Goal: Information Seeking & Learning: Check status

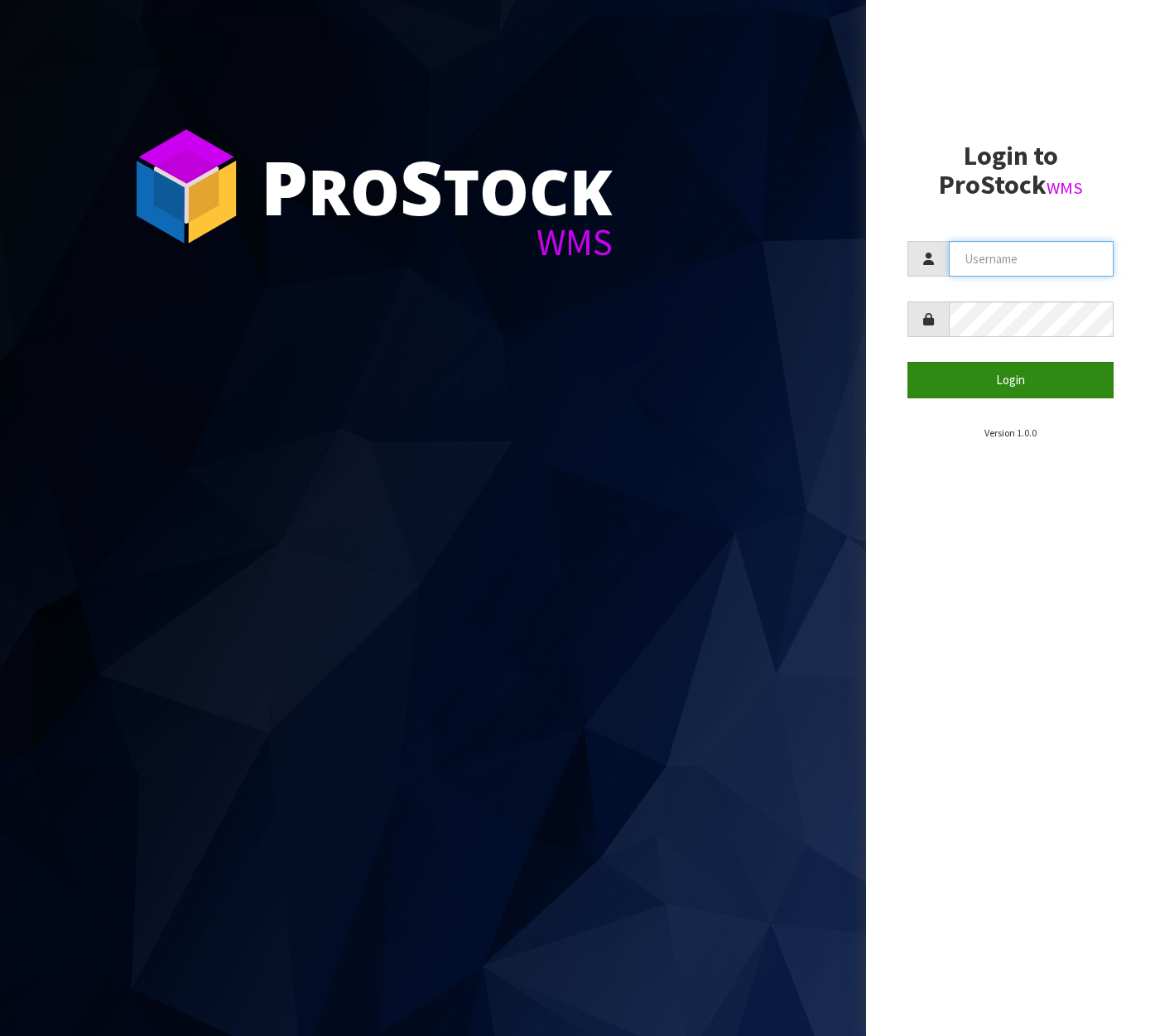
type input "[EMAIL_ADDRESS][DOMAIN_NAME]"
click at [1049, 395] on button "Login" at bounding box center [1011, 380] width 206 height 36
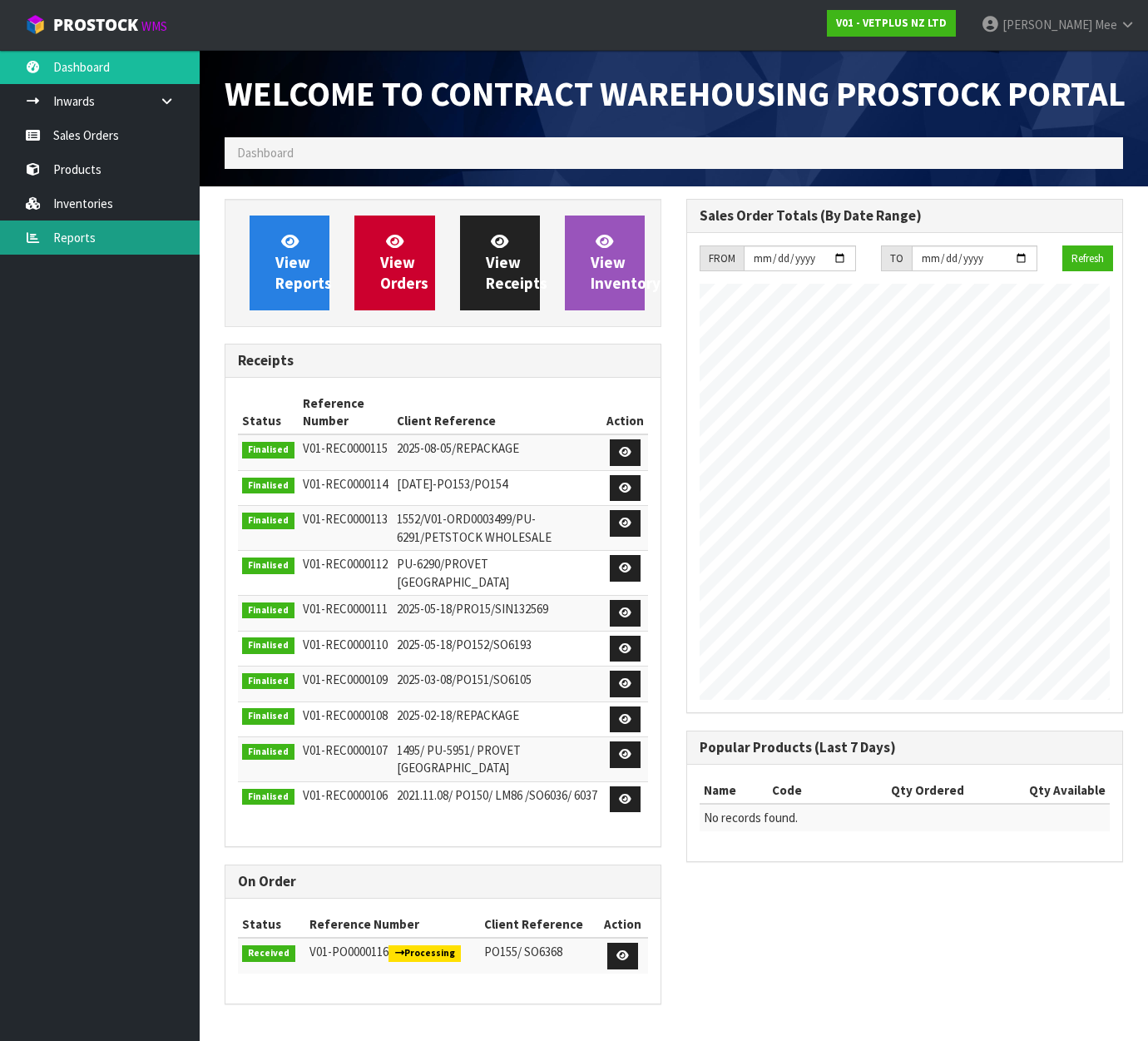
scroll to position [680, 462]
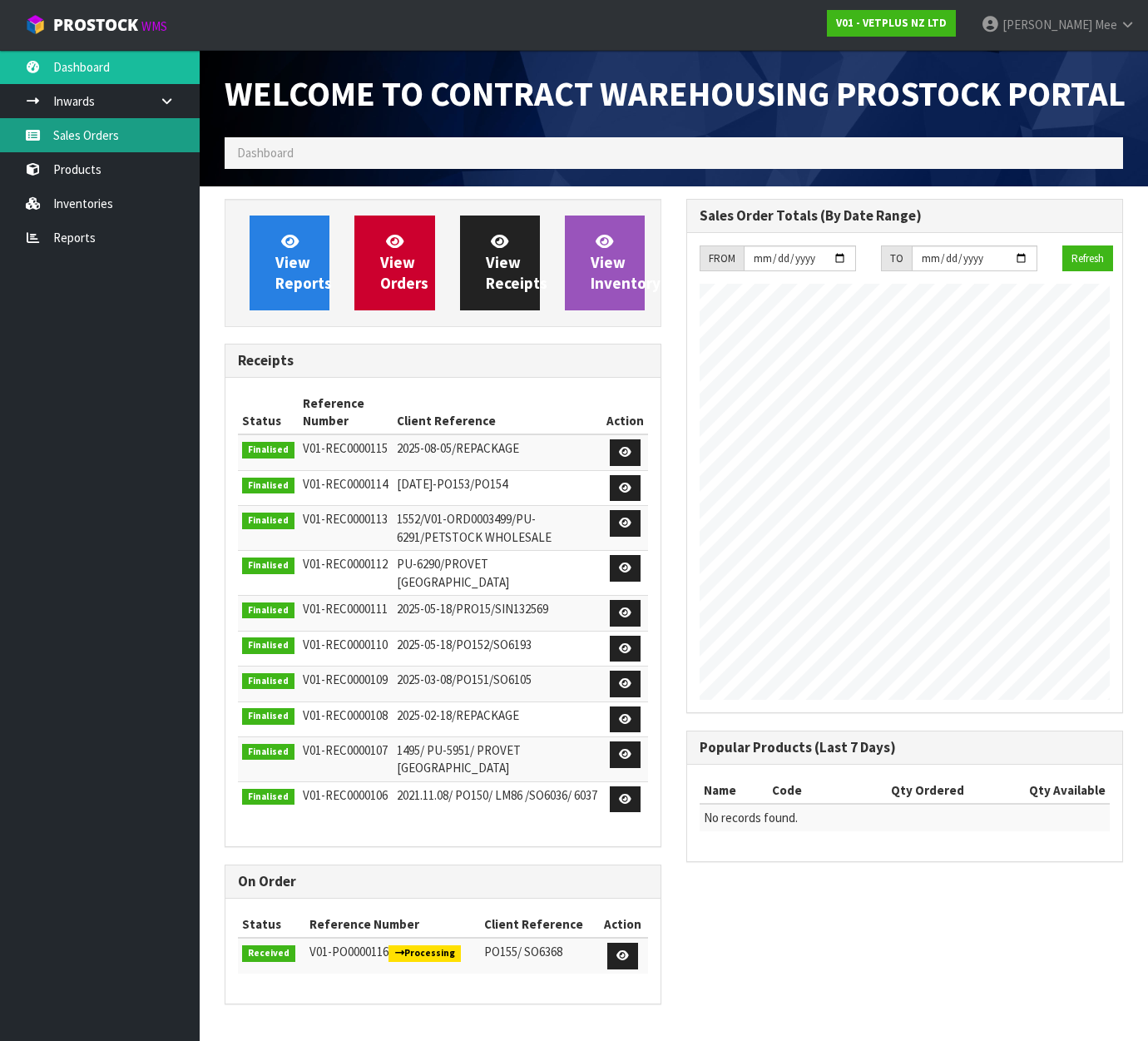
click at [96, 119] on link "Sales Orders" at bounding box center [100, 135] width 200 height 34
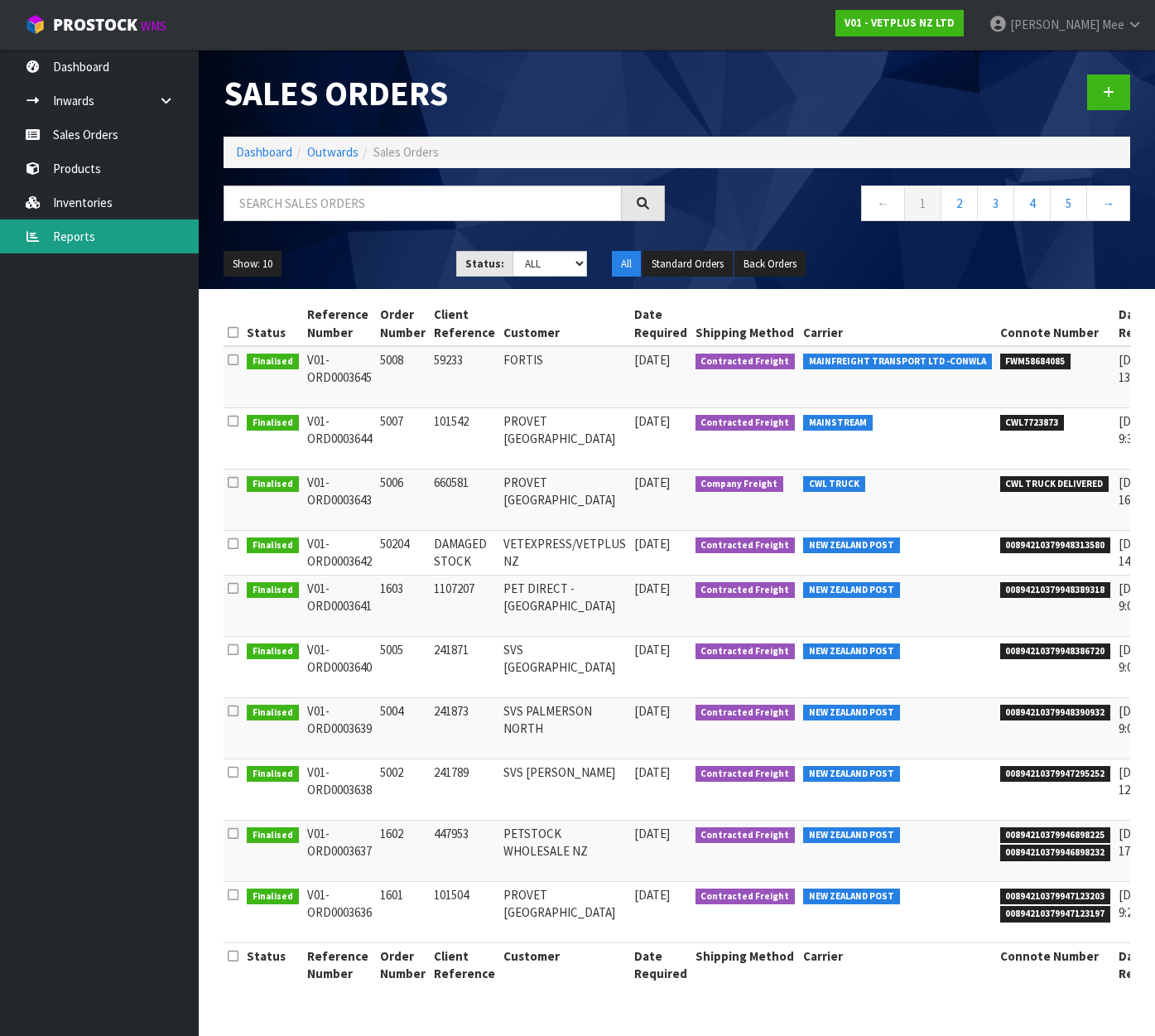
click at [52, 232] on link "Reports" at bounding box center [100, 236] width 199 height 34
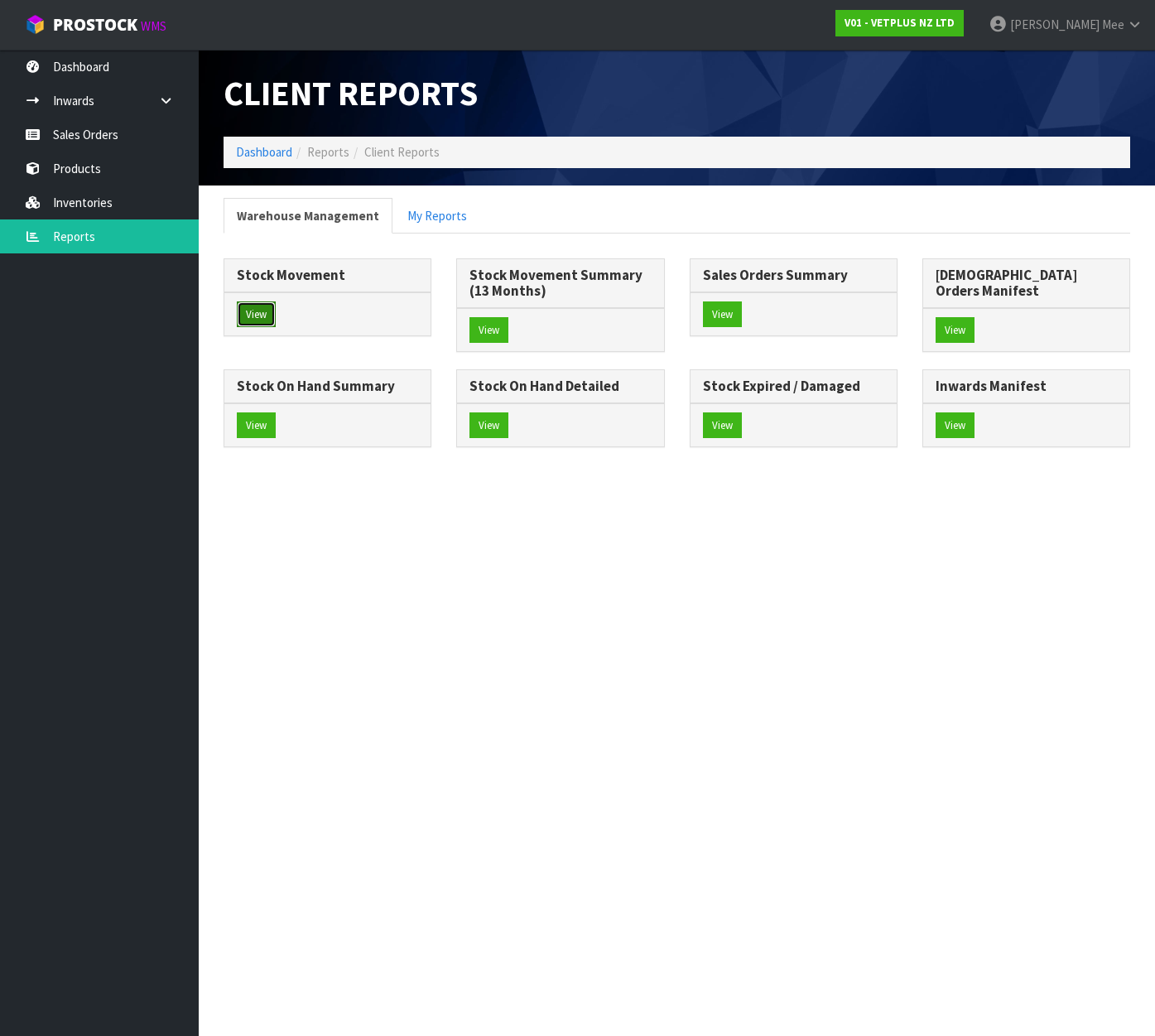
click at [249, 312] on button "View" at bounding box center [256, 314] width 39 height 27
click at [276, 412] on button "View" at bounding box center [256, 425] width 39 height 27
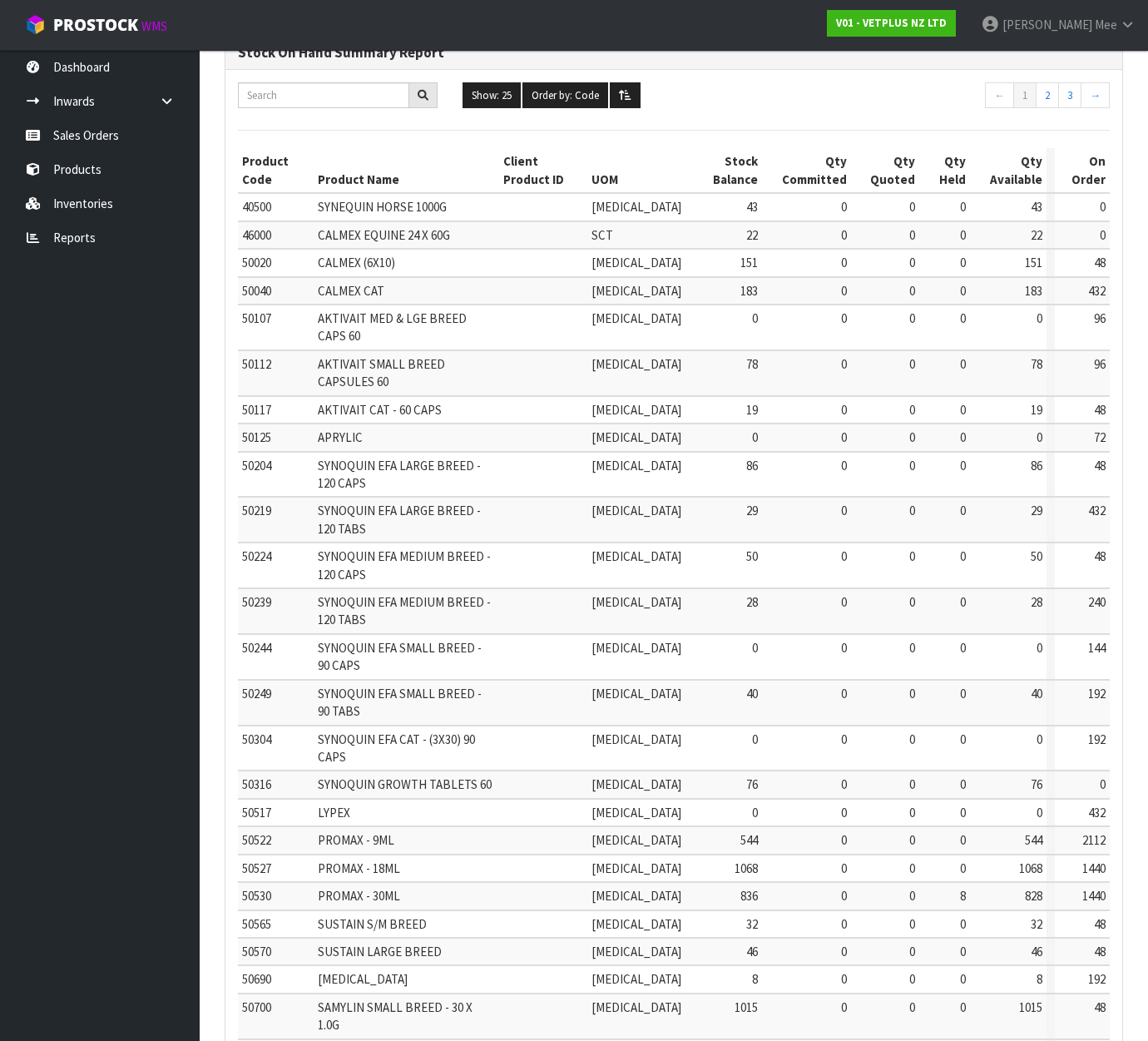
scroll to position [212, 0]
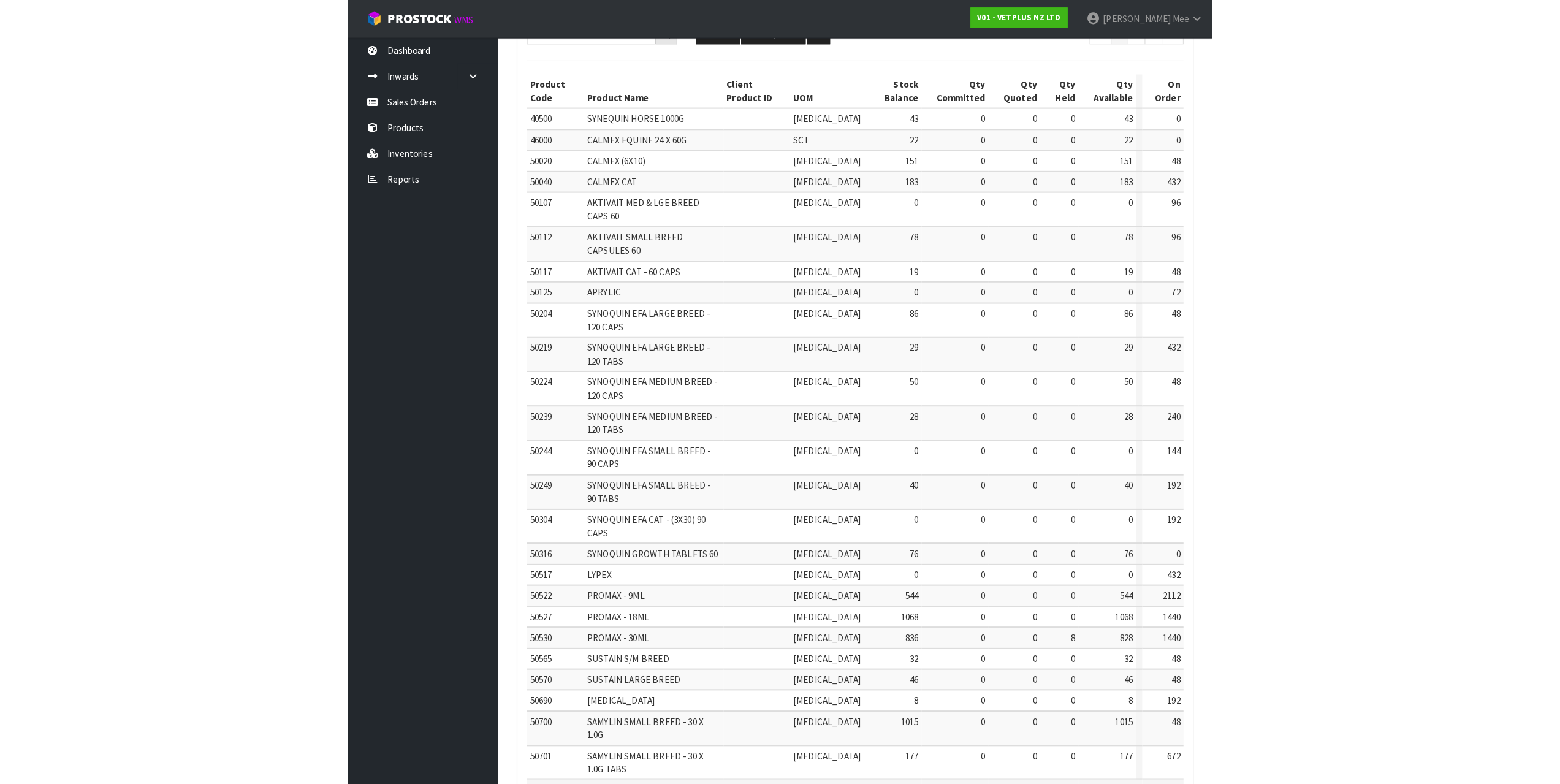
scroll to position [74, 0]
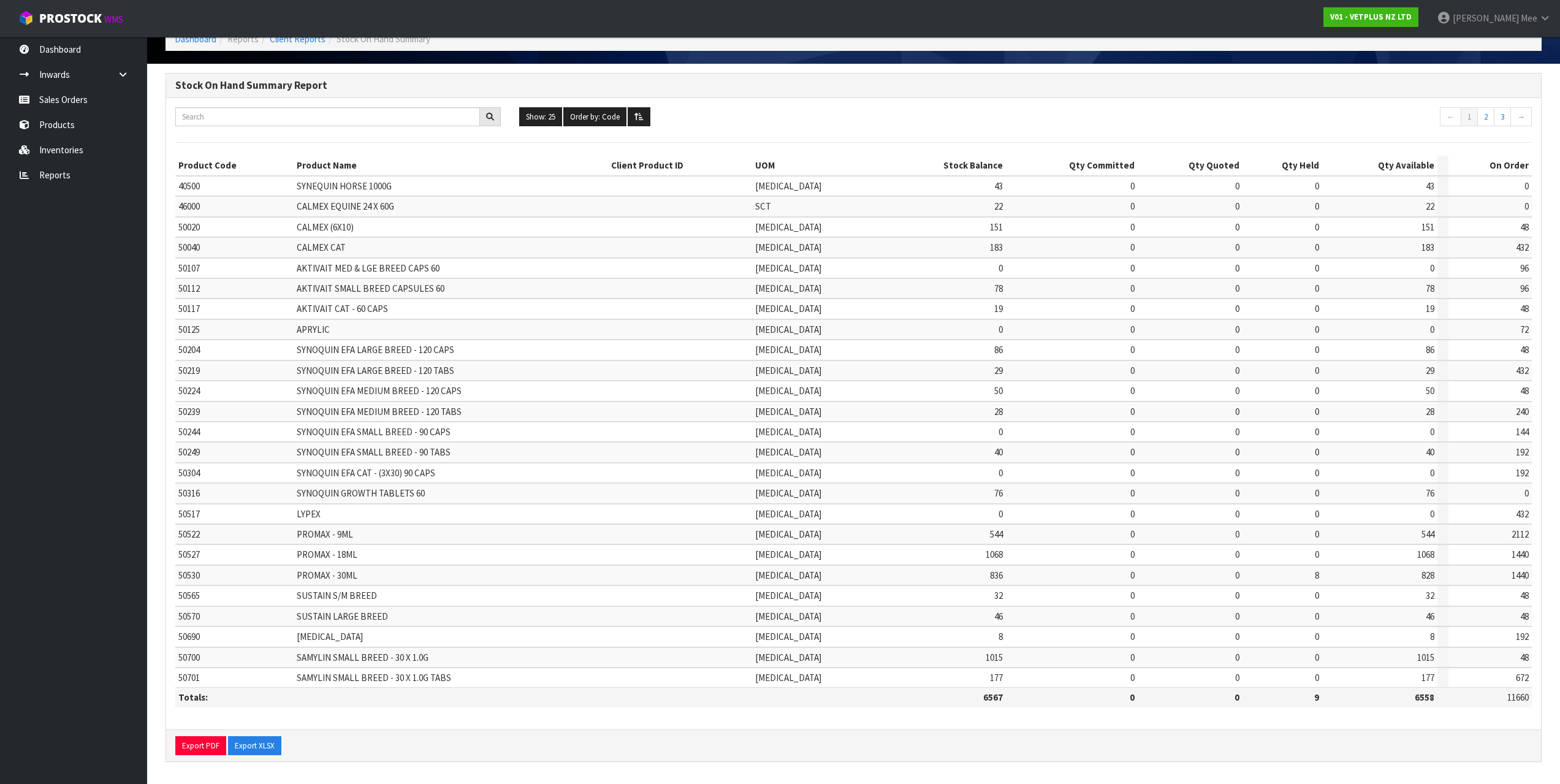
click at [51, 190] on ul "Dashboard Inwards Purchase Orders Receipts Sales Orders Products Inventories Re…" at bounding box center [74, 410] width 147 height 747
click at [50, 179] on link "Reports" at bounding box center [74, 175] width 147 height 25
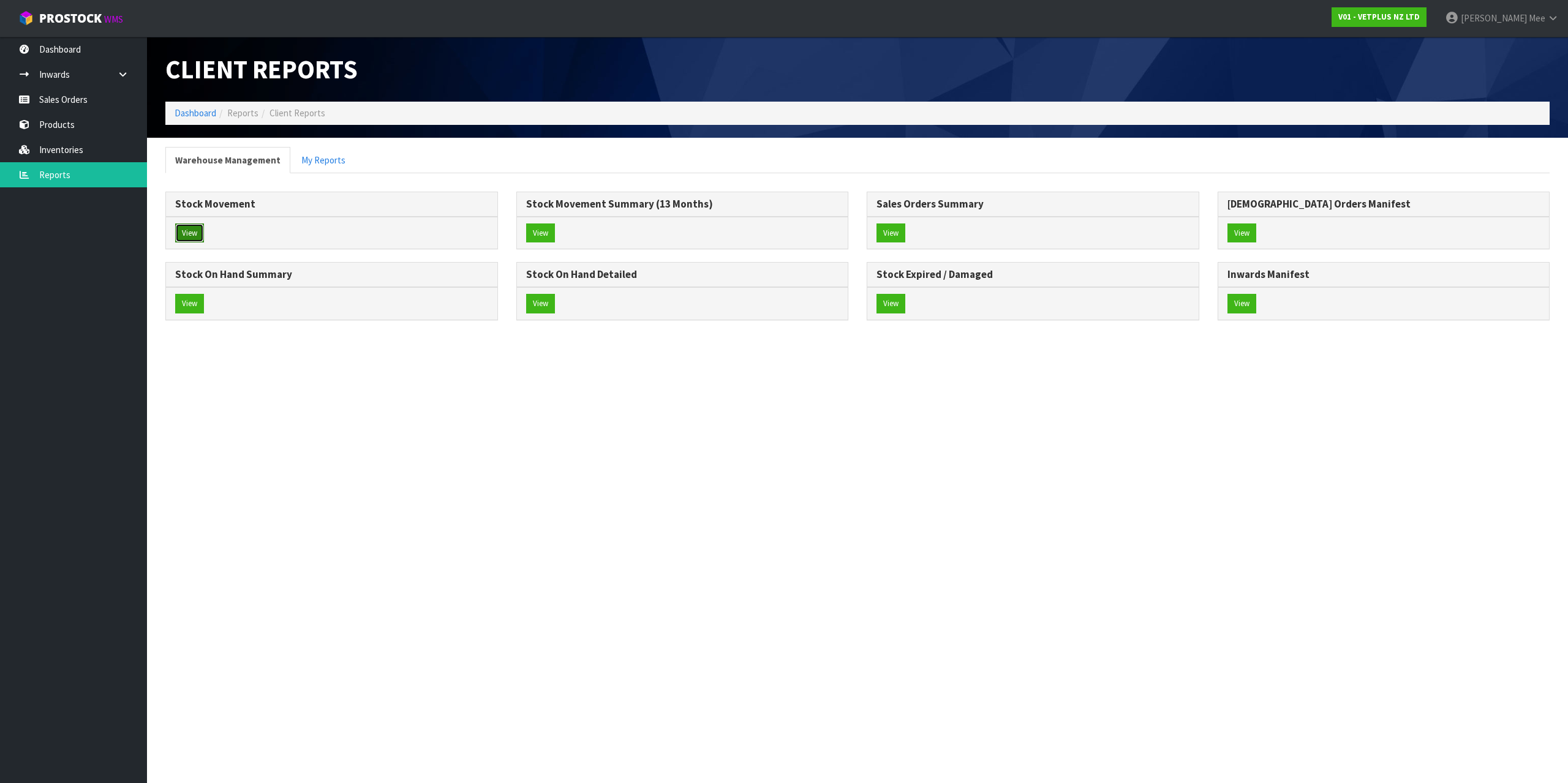
click at [194, 229] on button "View" at bounding box center [190, 233] width 29 height 20
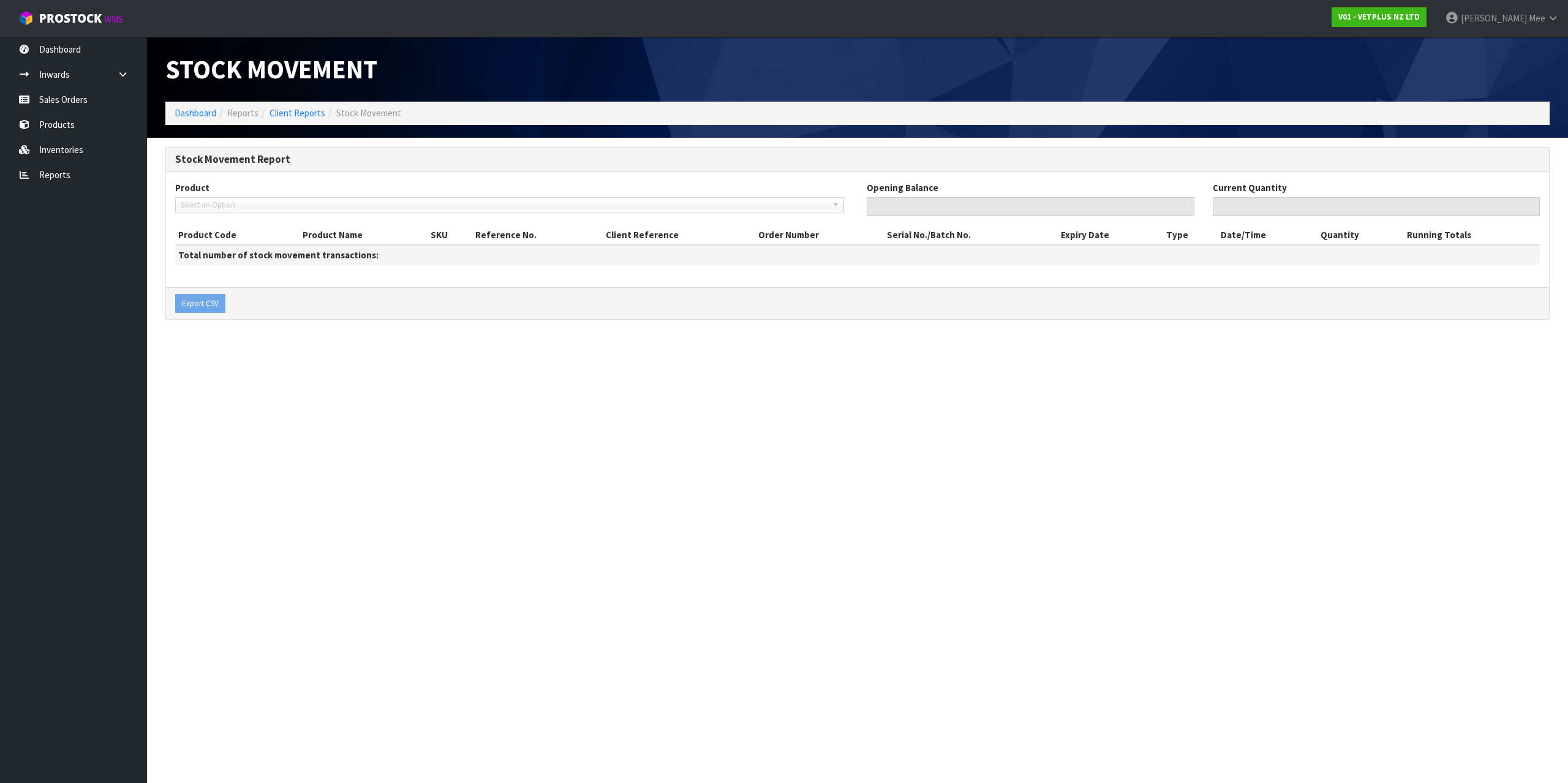
click at [209, 202] on span "Select an Option" at bounding box center [504, 205] width 647 height 15
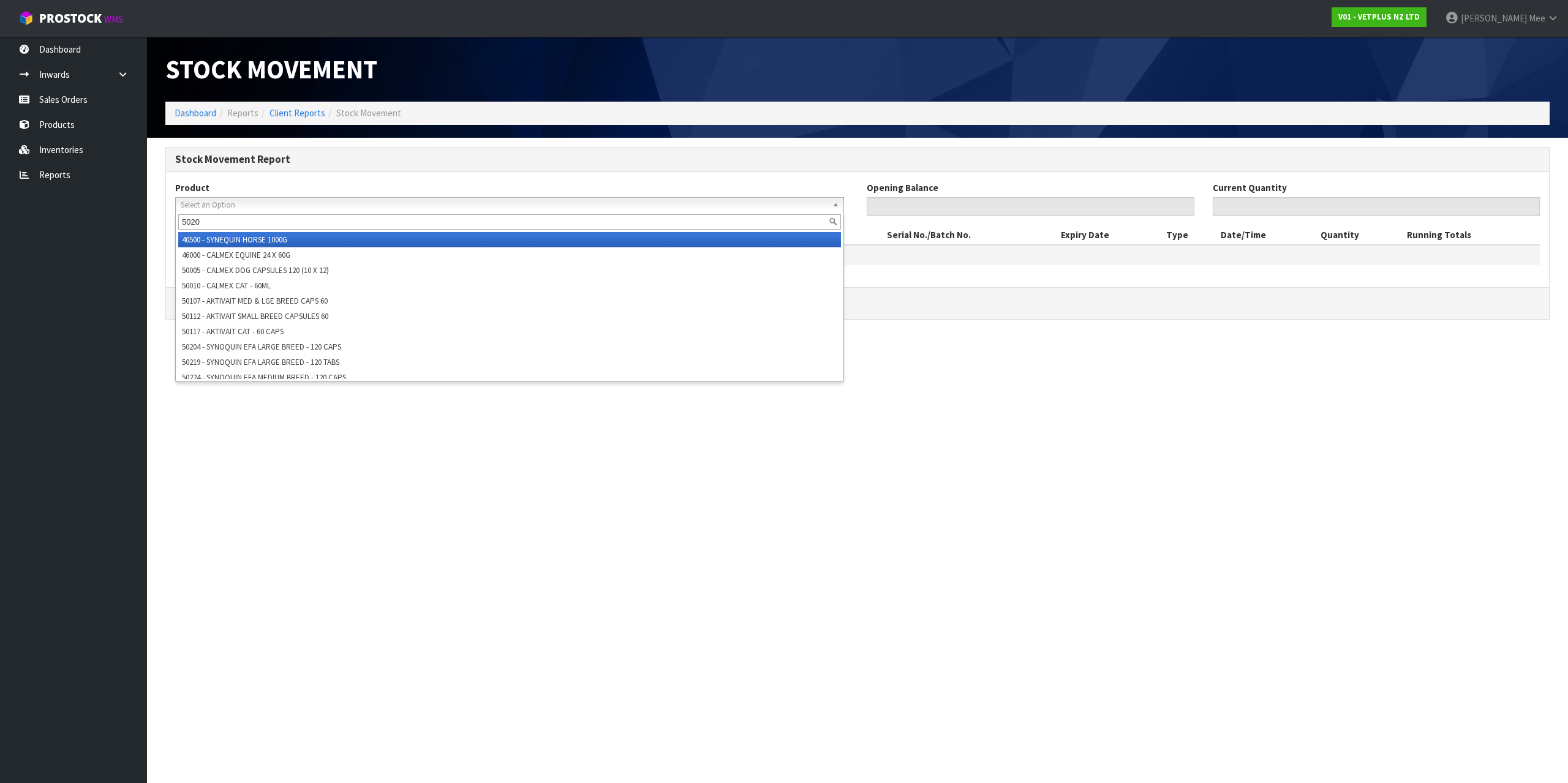
type input "50204"
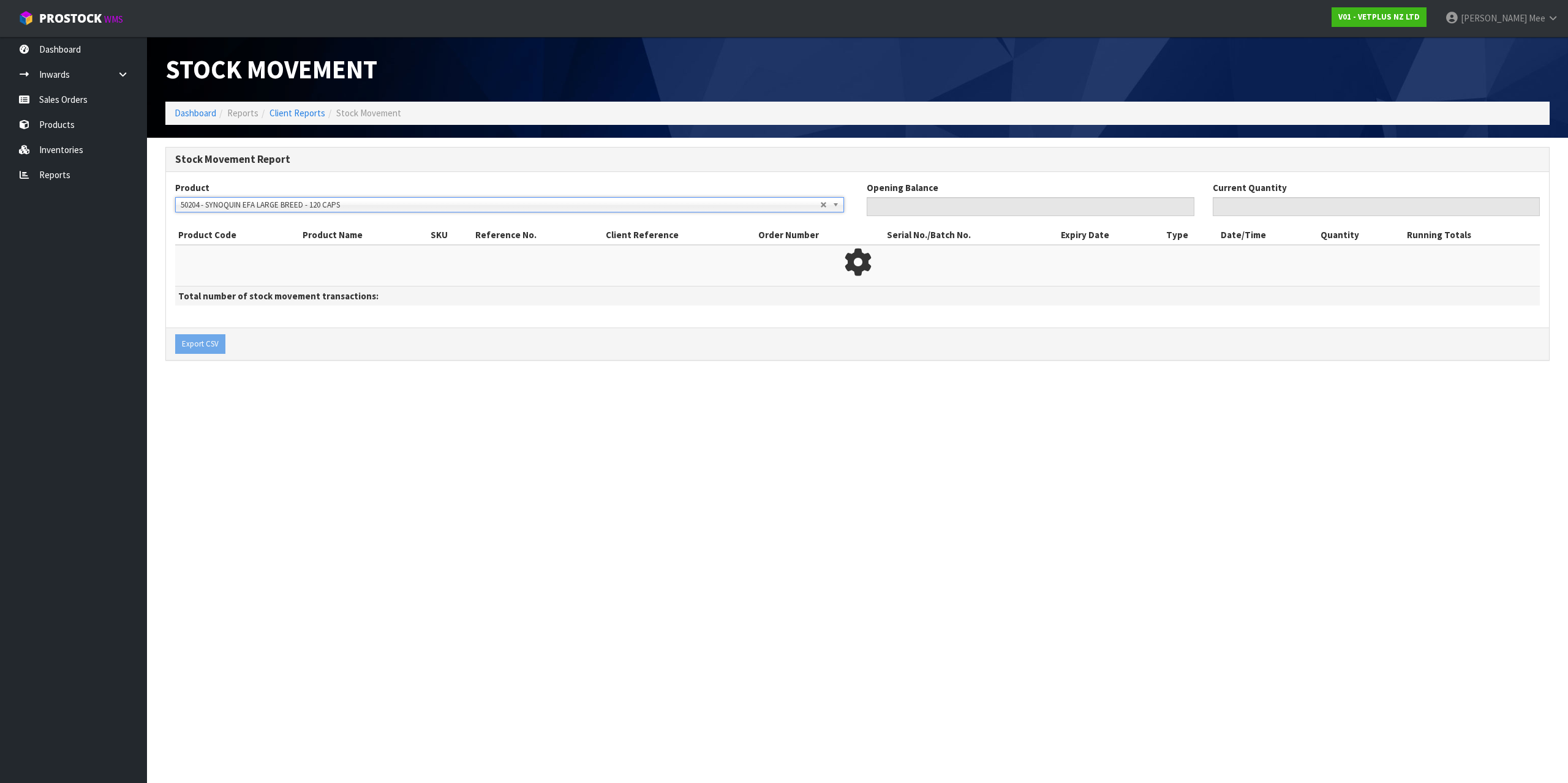
type input "283"
type input "86"
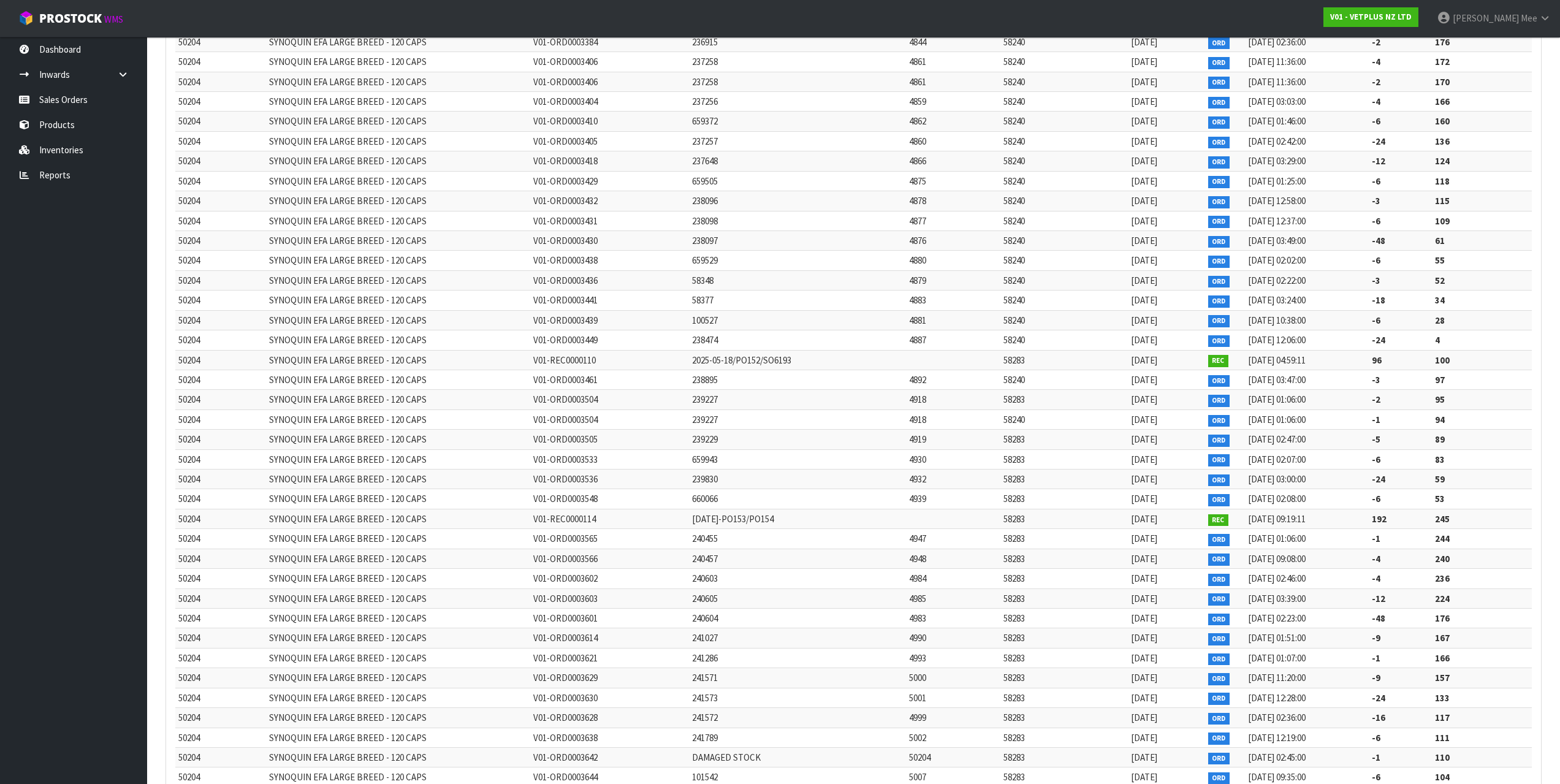
scroll to position [10668, 0]
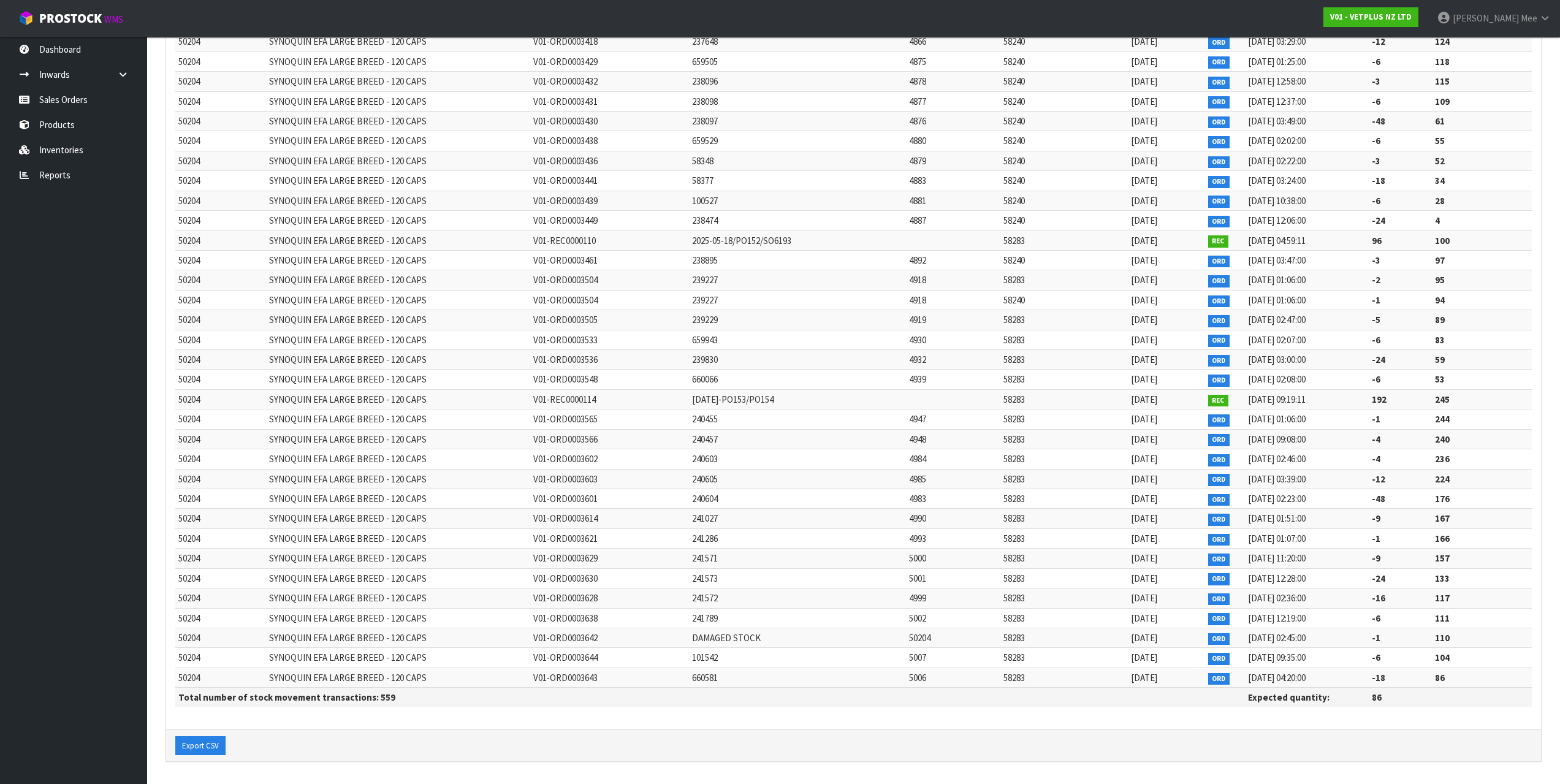
click at [854, 630] on td "[DATE] 02:45:00" at bounding box center [1307, 637] width 124 height 20
drag, startPoint x: 1328, startPoint y: 638, endPoint x: 626, endPoint y: 634, distance: 702.0
click at [626, 634] on tr "50204 SYNOQUIN EFA LARGE BREED - 120 CAPS V01-ORD0003642 DAMAGED STOCK 50204 58…" at bounding box center [854, 637] width 1357 height 20
